Goal: Information Seeking & Learning: Check status

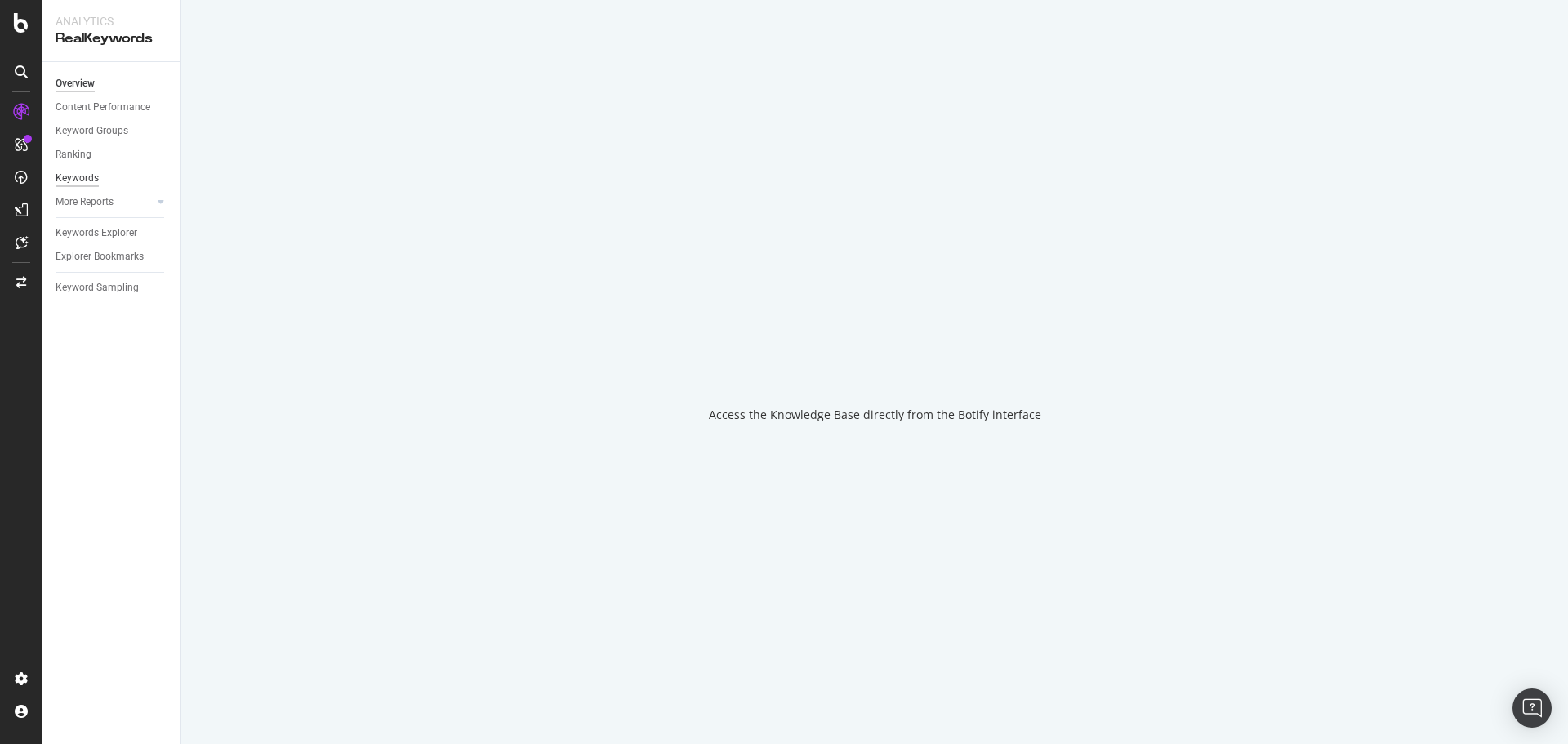
click at [72, 181] on div "Keywords" at bounding box center [77, 178] width 43 height 17
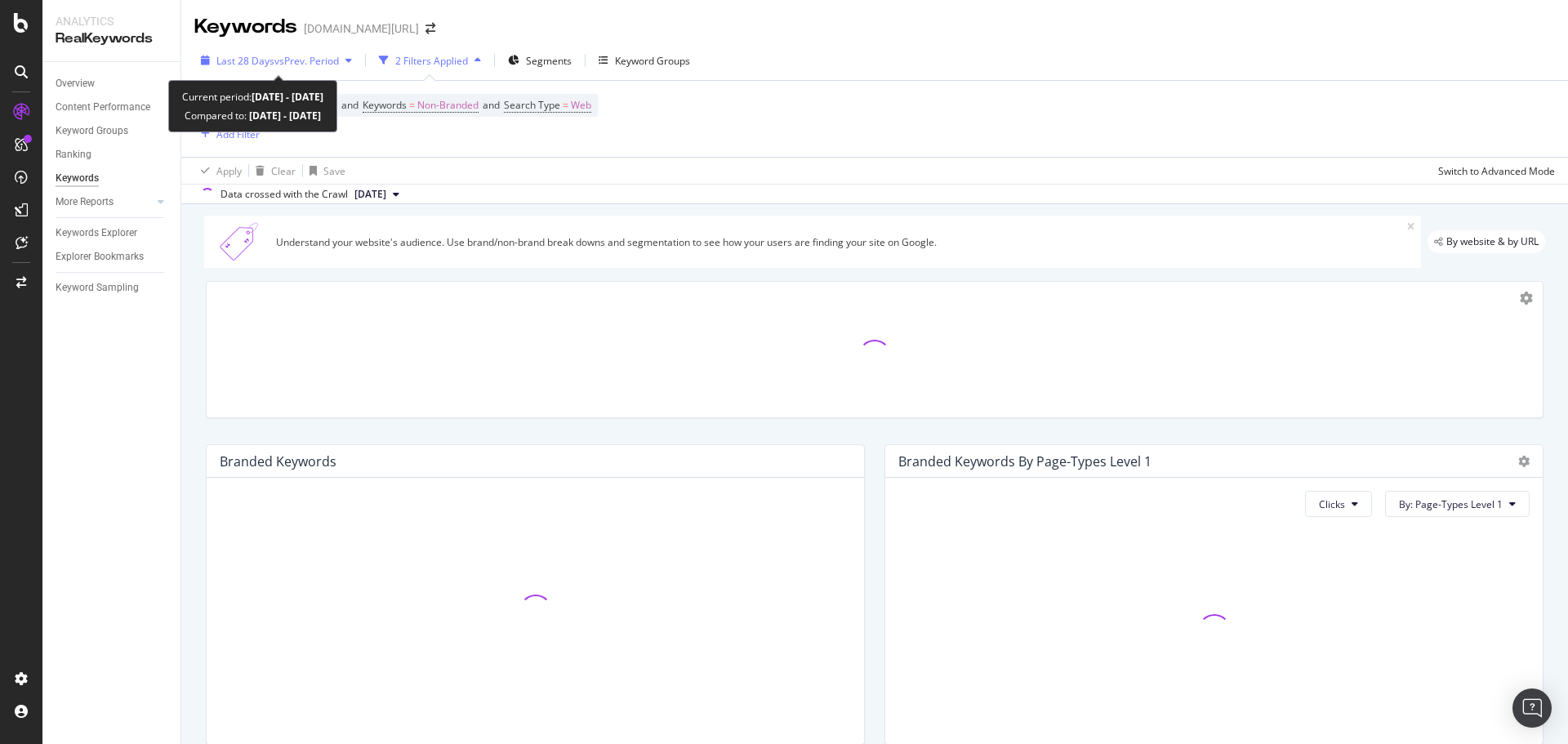
click at [327, 56] on span "vs Prev. Period" at bounding box center [306, 61] width 65 height 14
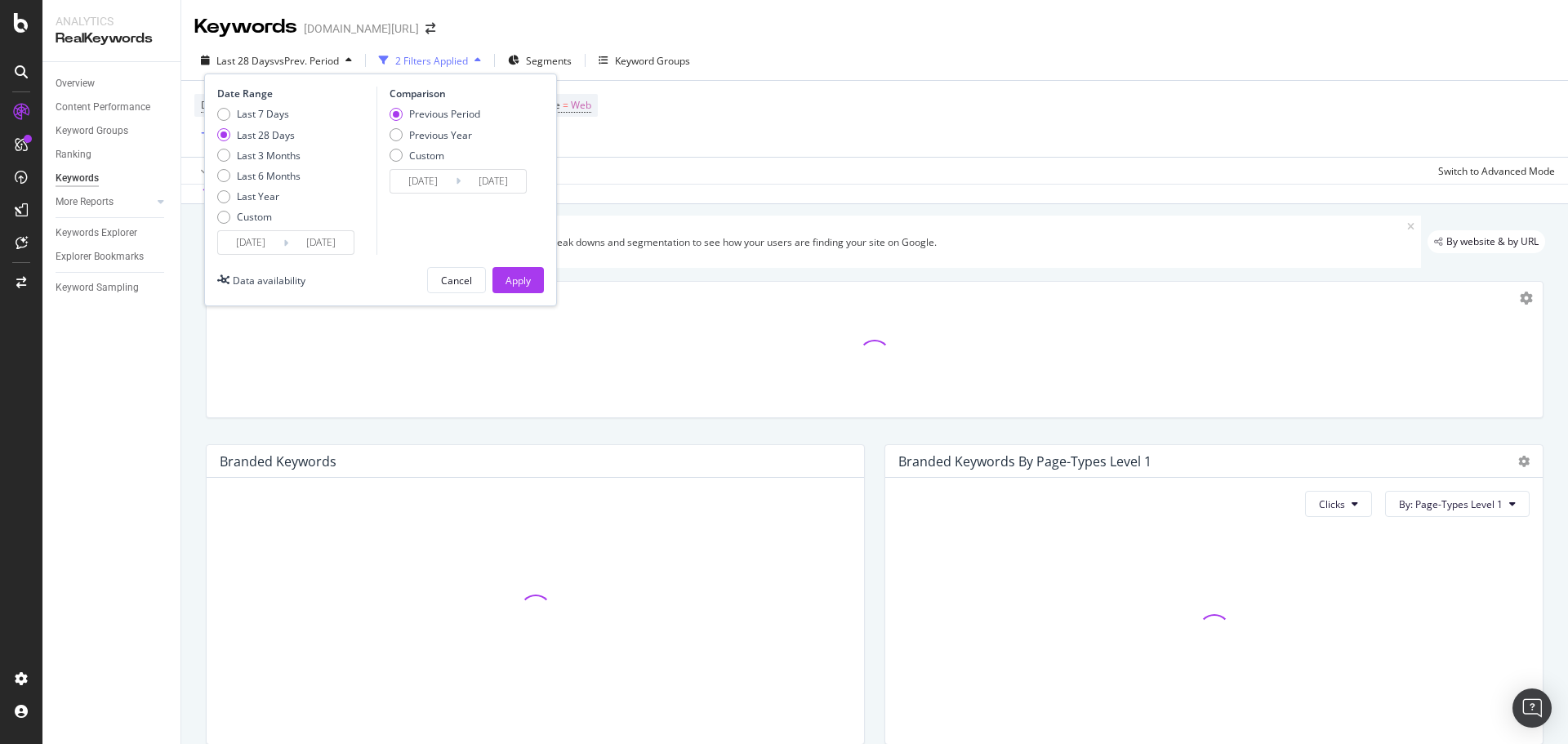
click at [261, 173] on div "Last 6 Months" at bounding box center [269, 176] width 64 height 14
type input "[DATE]"
click at [530, 280] on div "Apply" at bounding box center [518, 281] width 25 height 14
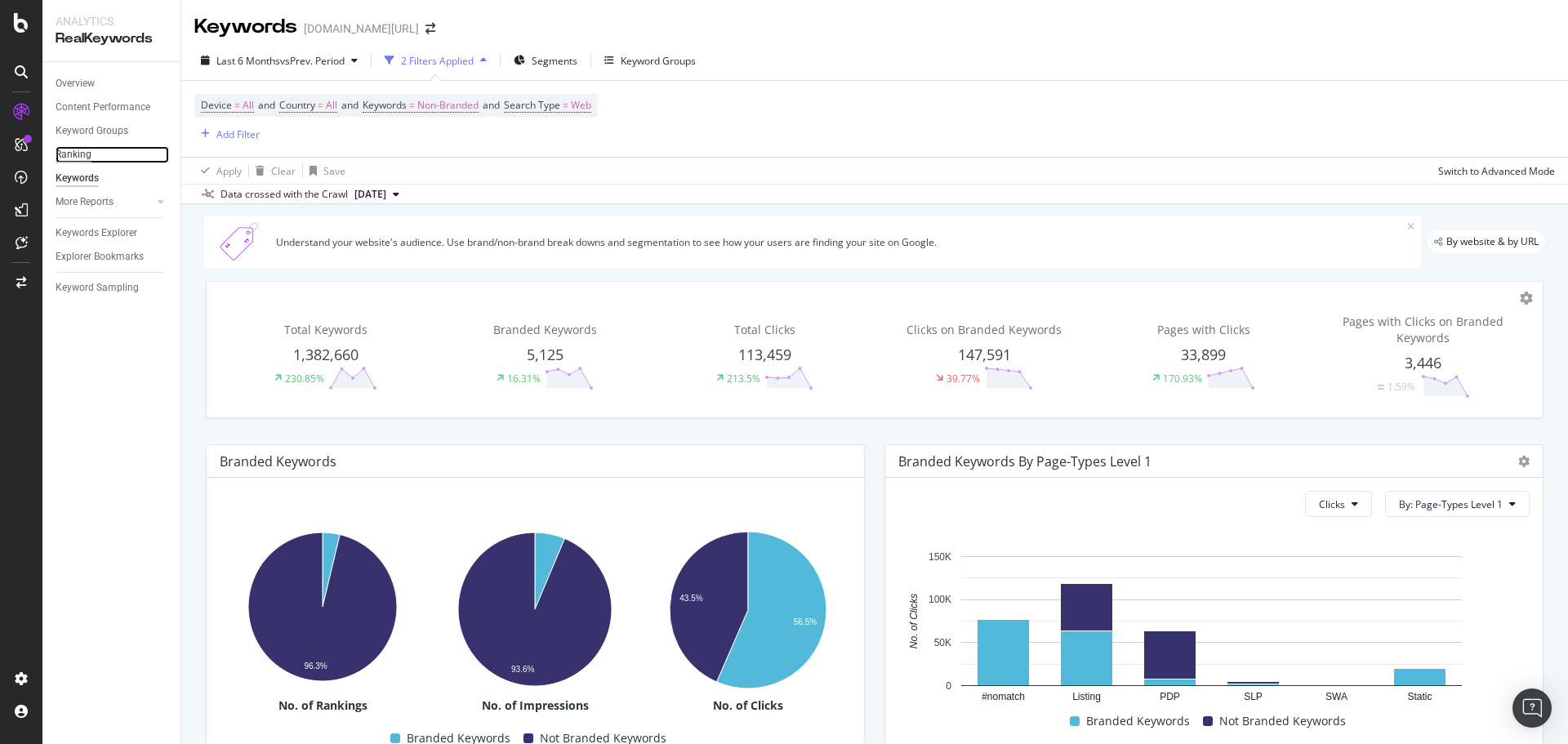
click at [64, 154] on div "Ranking" at bounding box center [74, 154] width 36 height 17
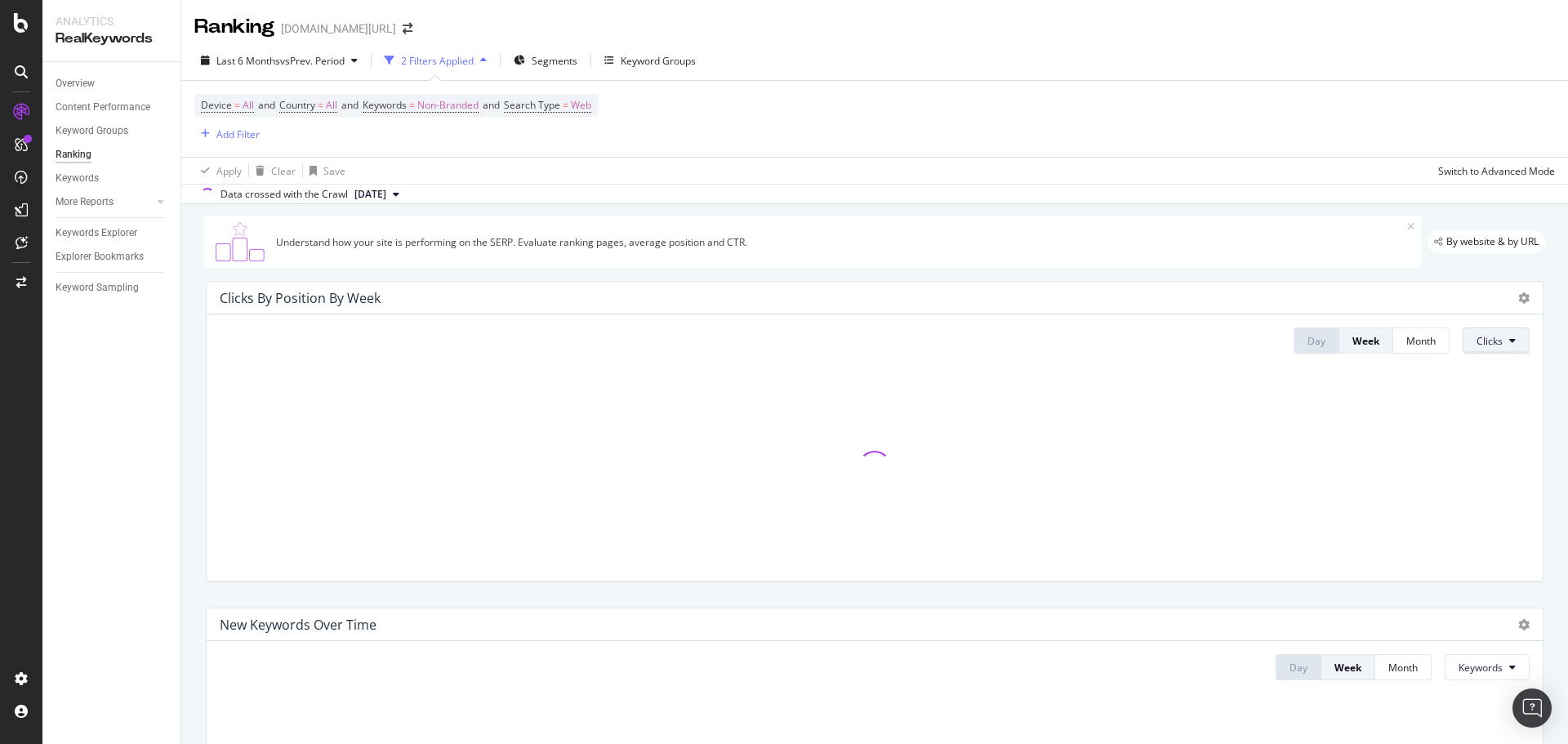
click at [1478, 341] on span "Clicks" at bounding box center [1490, 341] width 26 height 14
click at [1479, 337] on span "Clicks" at bounding box center [1490, 341] width 26 height 14
click at [1488, 372] on span "Rankings" at bounding box center [1495, 373] width 61 height 15
click at [1392, 345] on div "Month" at bounding box center [1406, 341] width 29 height 14
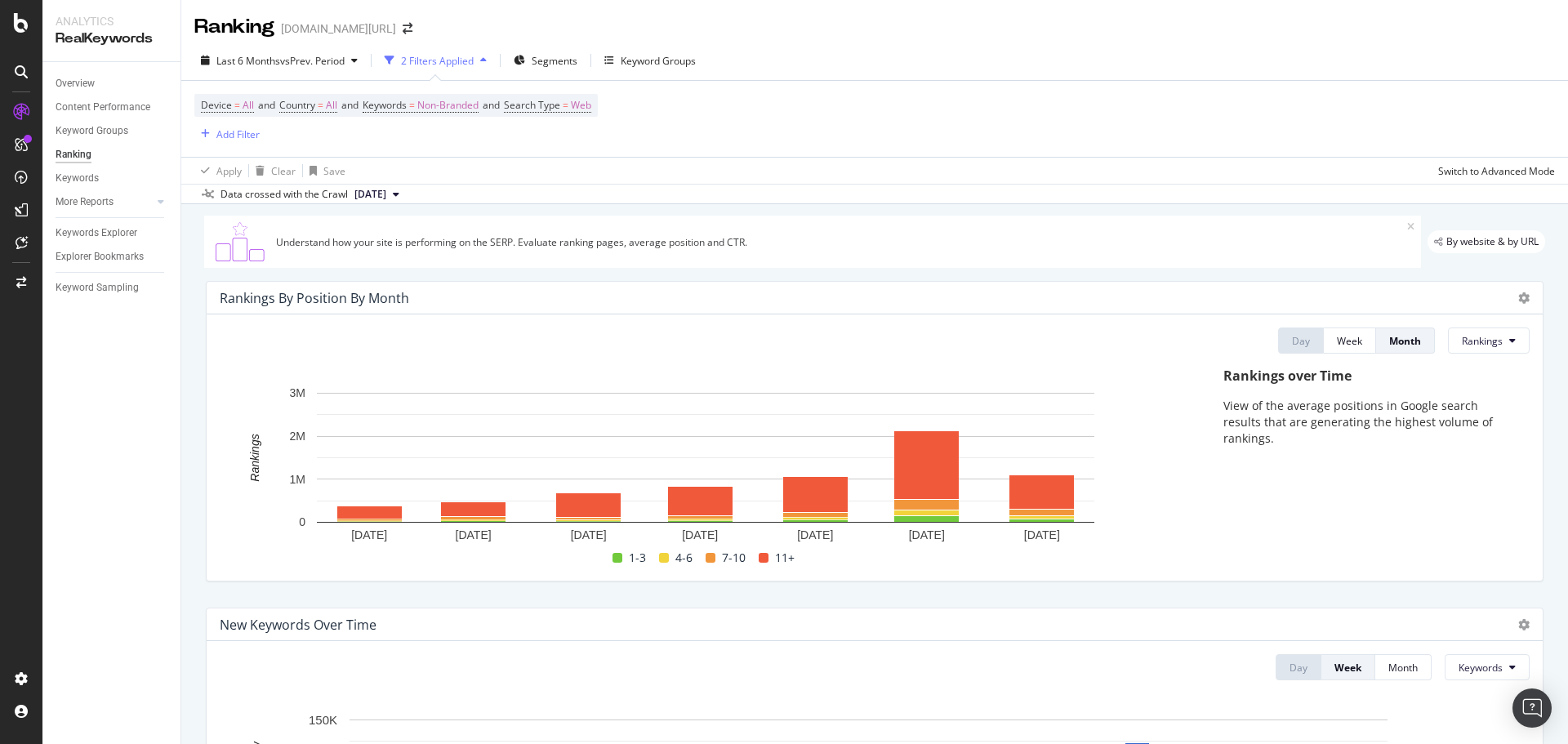
click at [938, 171] on div "Apply Clear Save Switch to Advanced Mode" at bounding box center [874, 170] width 1387 height 27
